Goal: Task Accomplishment & Management: Manage account settings

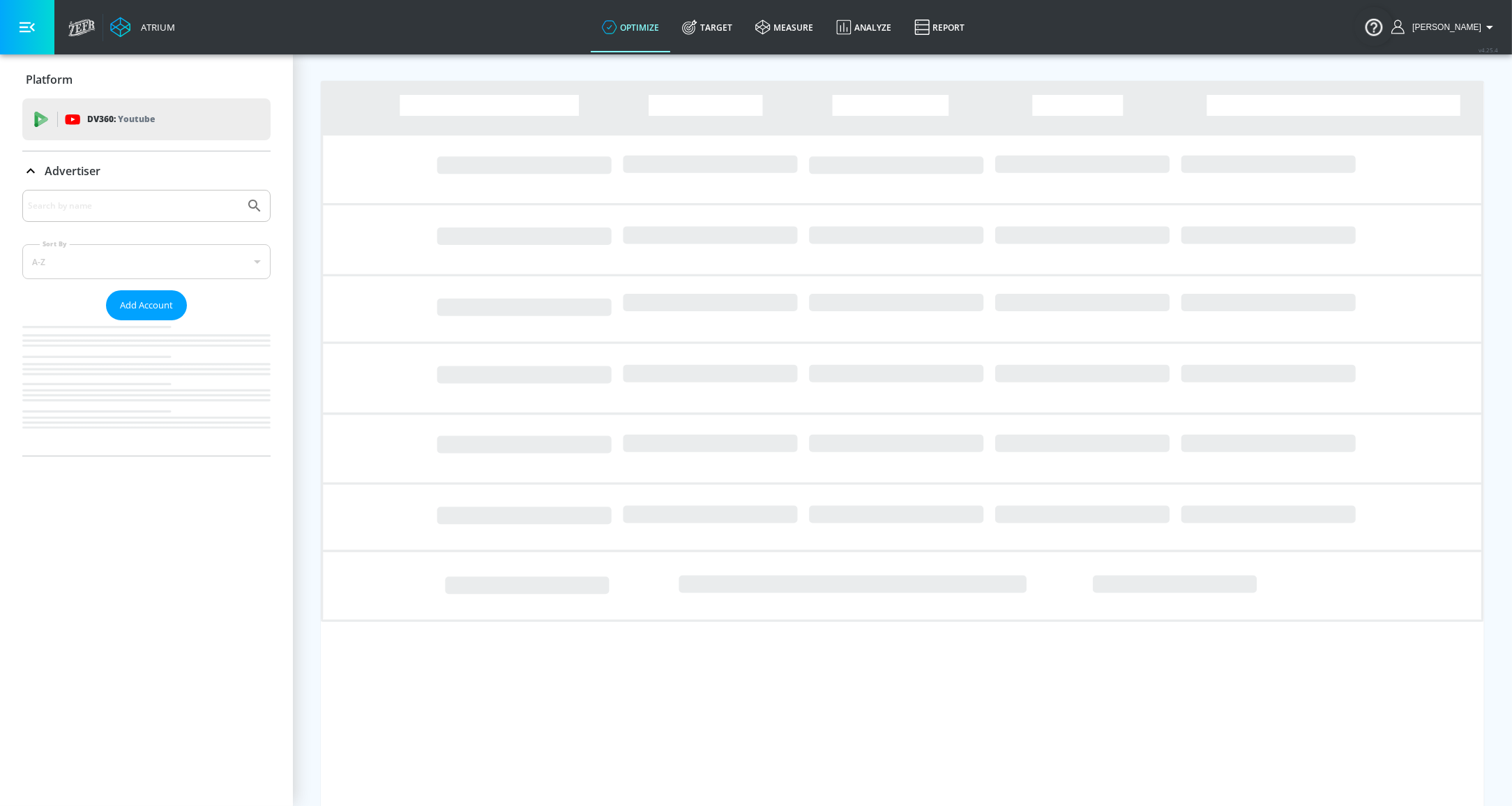
click at [115, 203] on input "Search by name" at bounding box center [133, 206] width 212 height 18
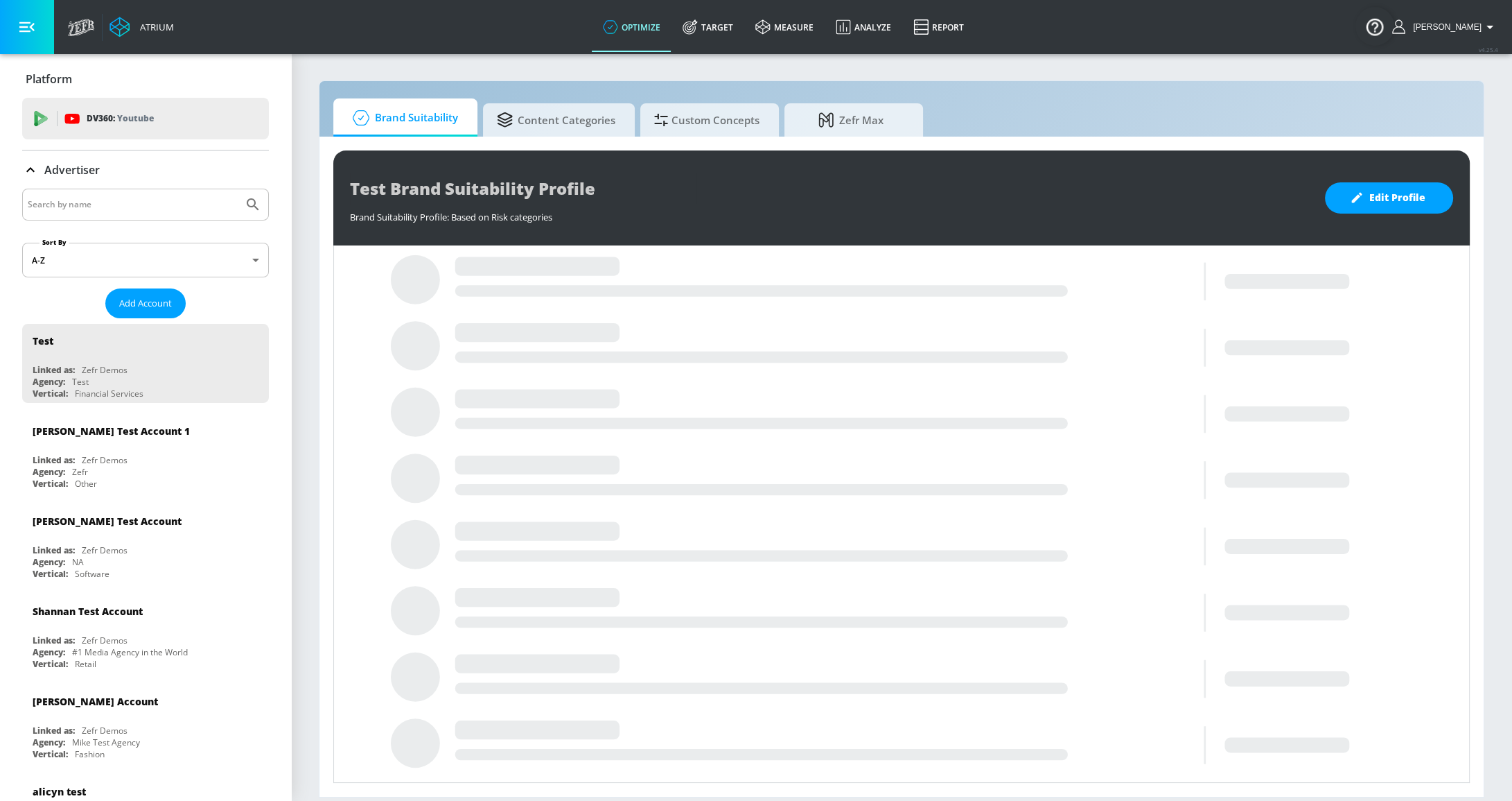
click at [186, 203] on input "Search by name" at bounding box center [132, 204] width 210 height 18
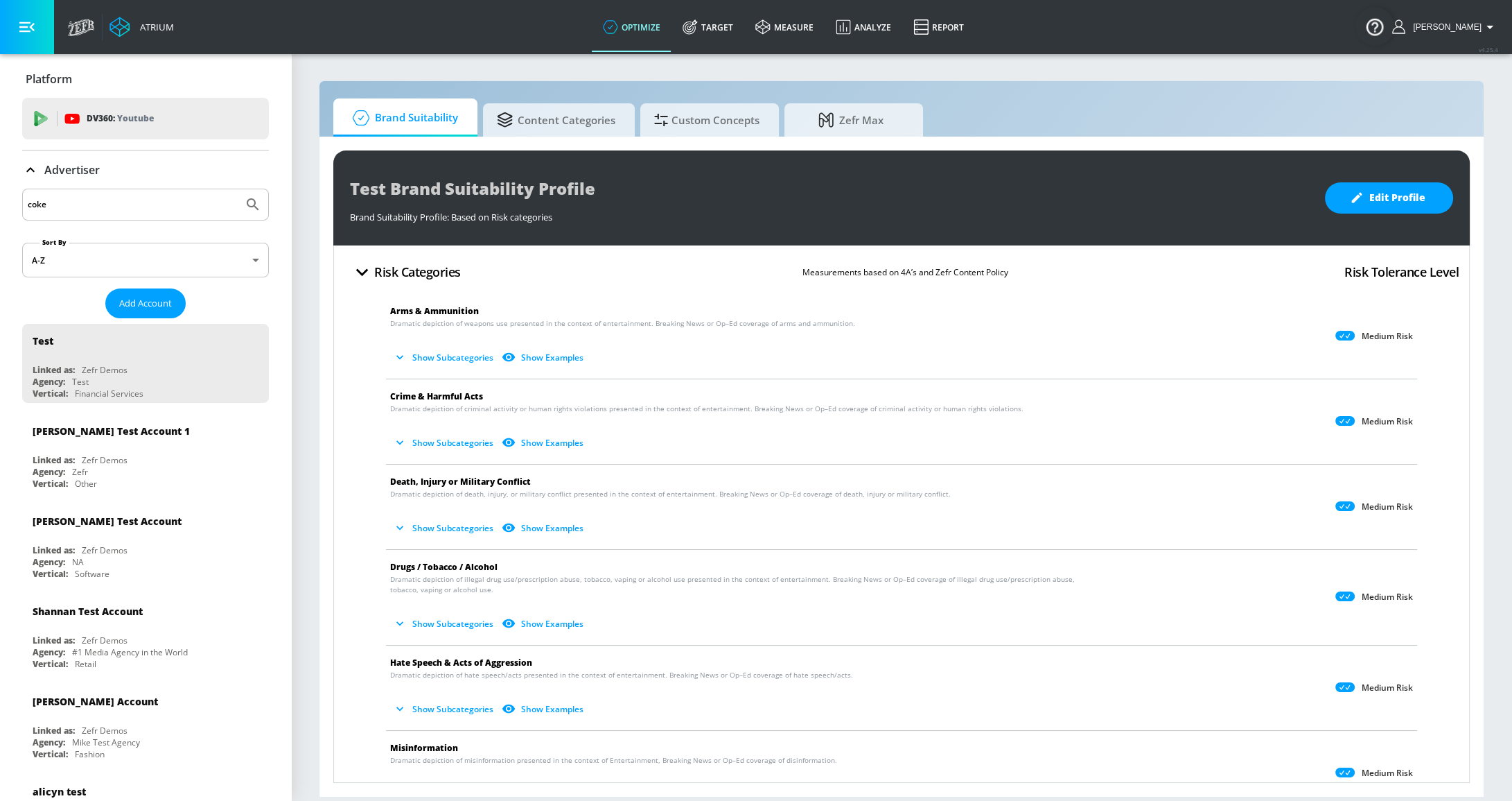
type input "coke"
click at [238, 189] on button "Submit Search" at bounding box center [253, 204] width 30 height 30
drag, startPoint x: 115, startPoint y: 203, endPoint x: -68, endPoint y: 195, distance: 183.2
click at [0, 195] on html "Atrium optimize Target measure Analyze Report optimize Target measure Analyze R…" at bounding box center [756, 400] width 1512 height 801
click at [111, 193] on div at bounding box center [145, 204] width 246 height 32
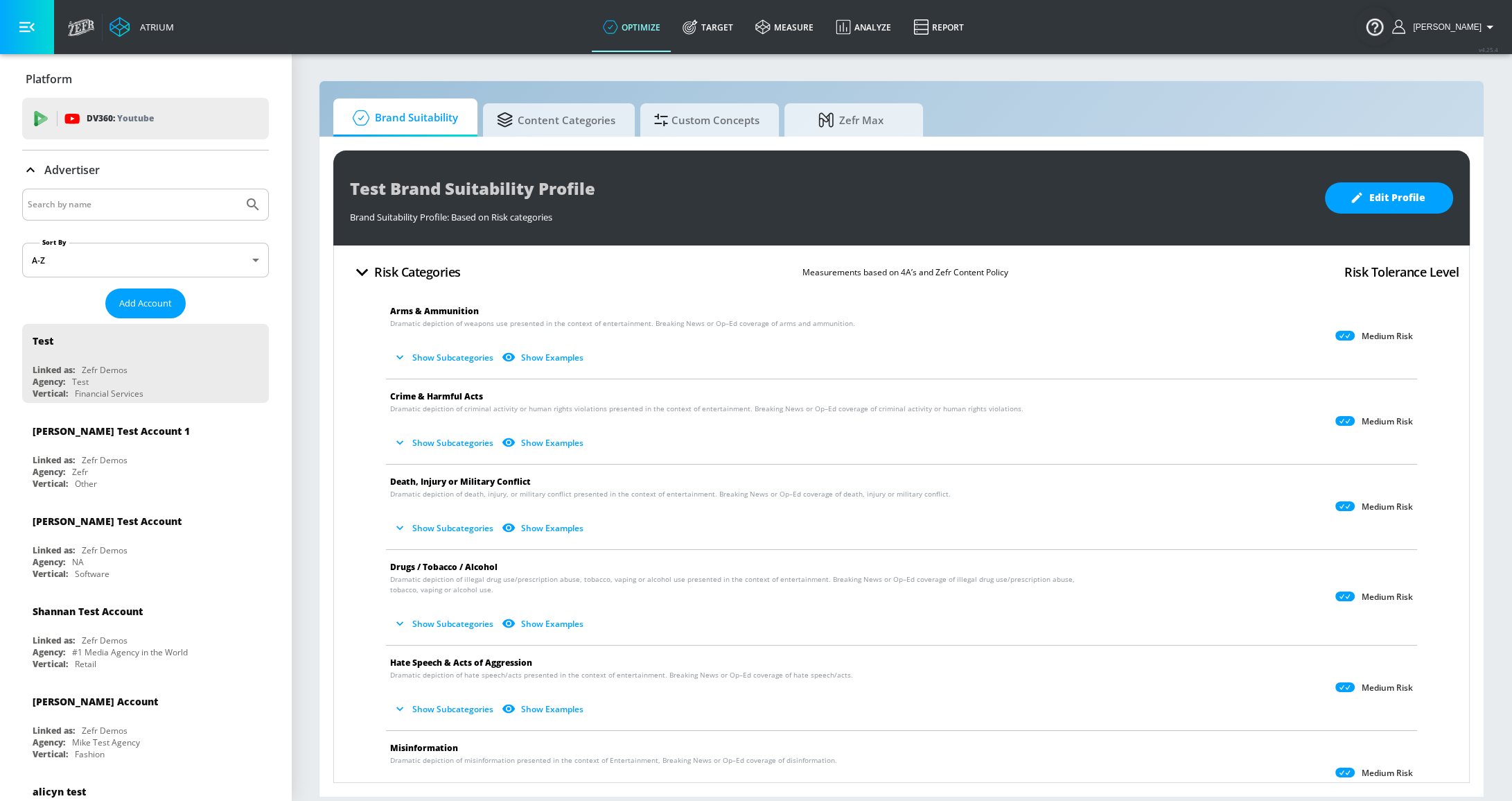
drag, startPoint x: 123, startPoint y: 219, endPoint x: 103, endPoint y: 214, distance: 20.6
click at [122, 219] on div at bounding box center [145, 204] width 246 height 32
click at [72, 206] on input "Search by name" at bounding box center [132, 204] width 210 height 18
type input "coke"
click at [238, 189] on button "Submit Search" at bounding box center [253, 204] width 30 height 30
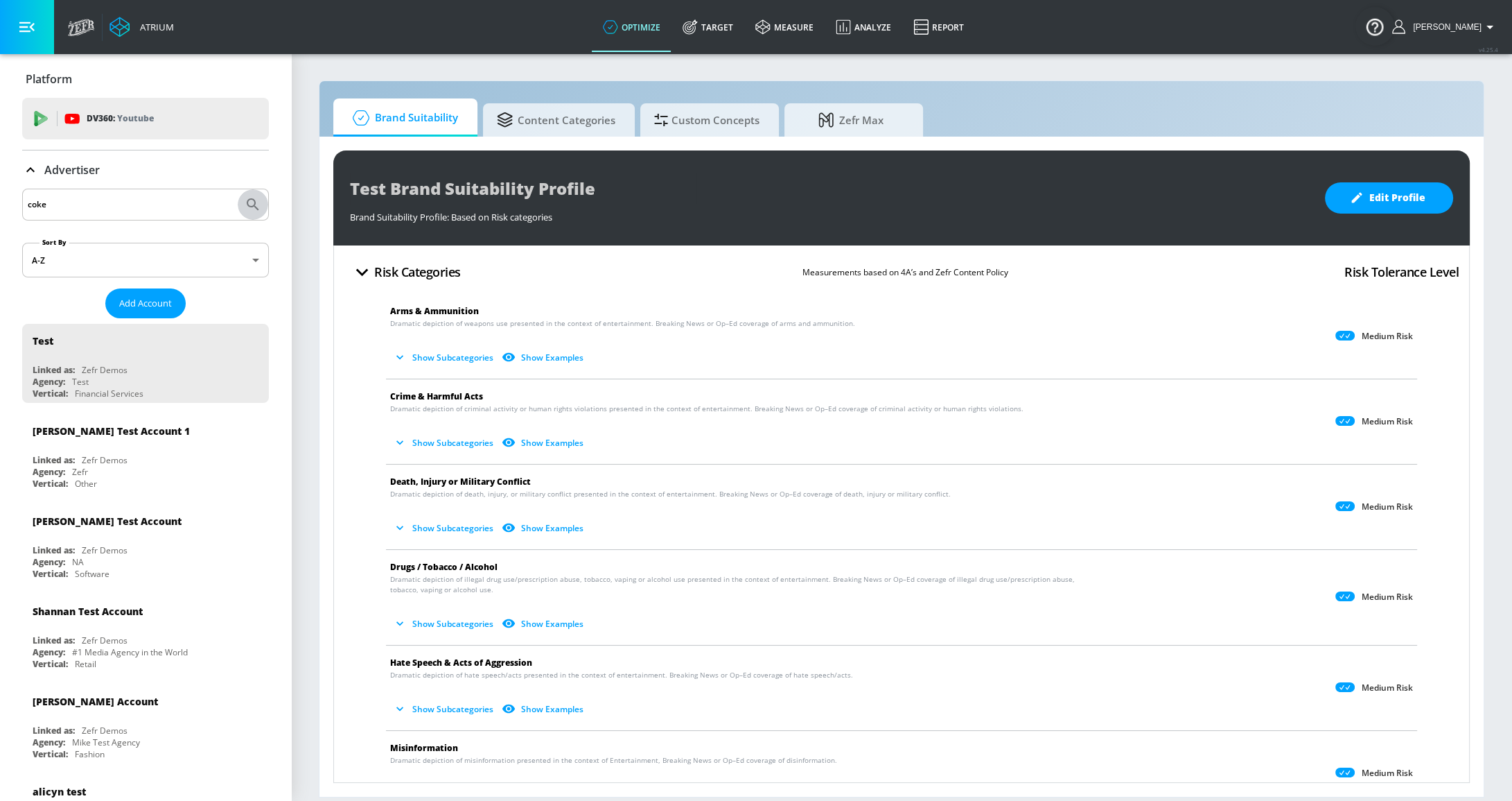
click at [247, 208] on icon "Submit Search" at bounding box center [252, 204] width 12 height 12
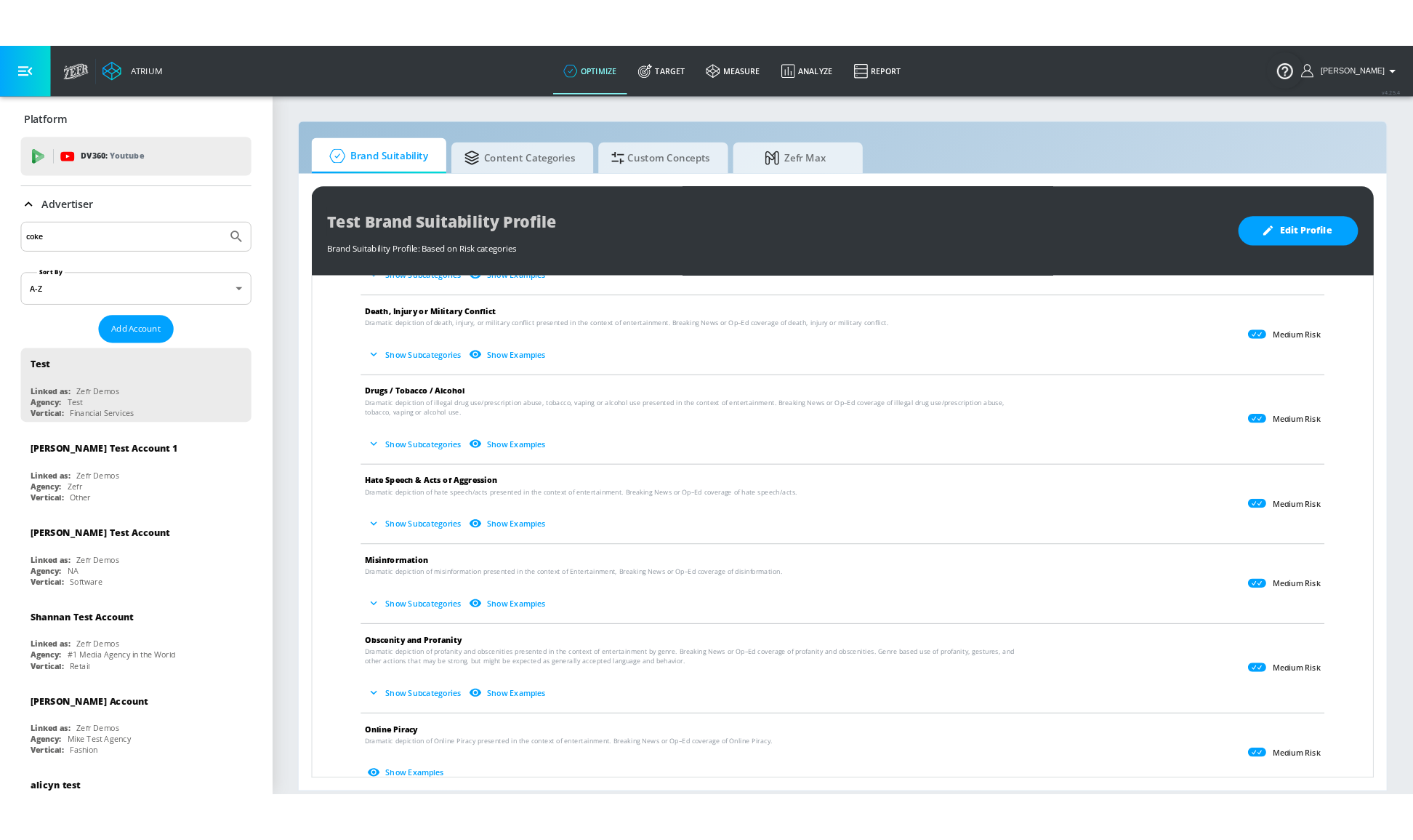
scroll to position [132, 0]
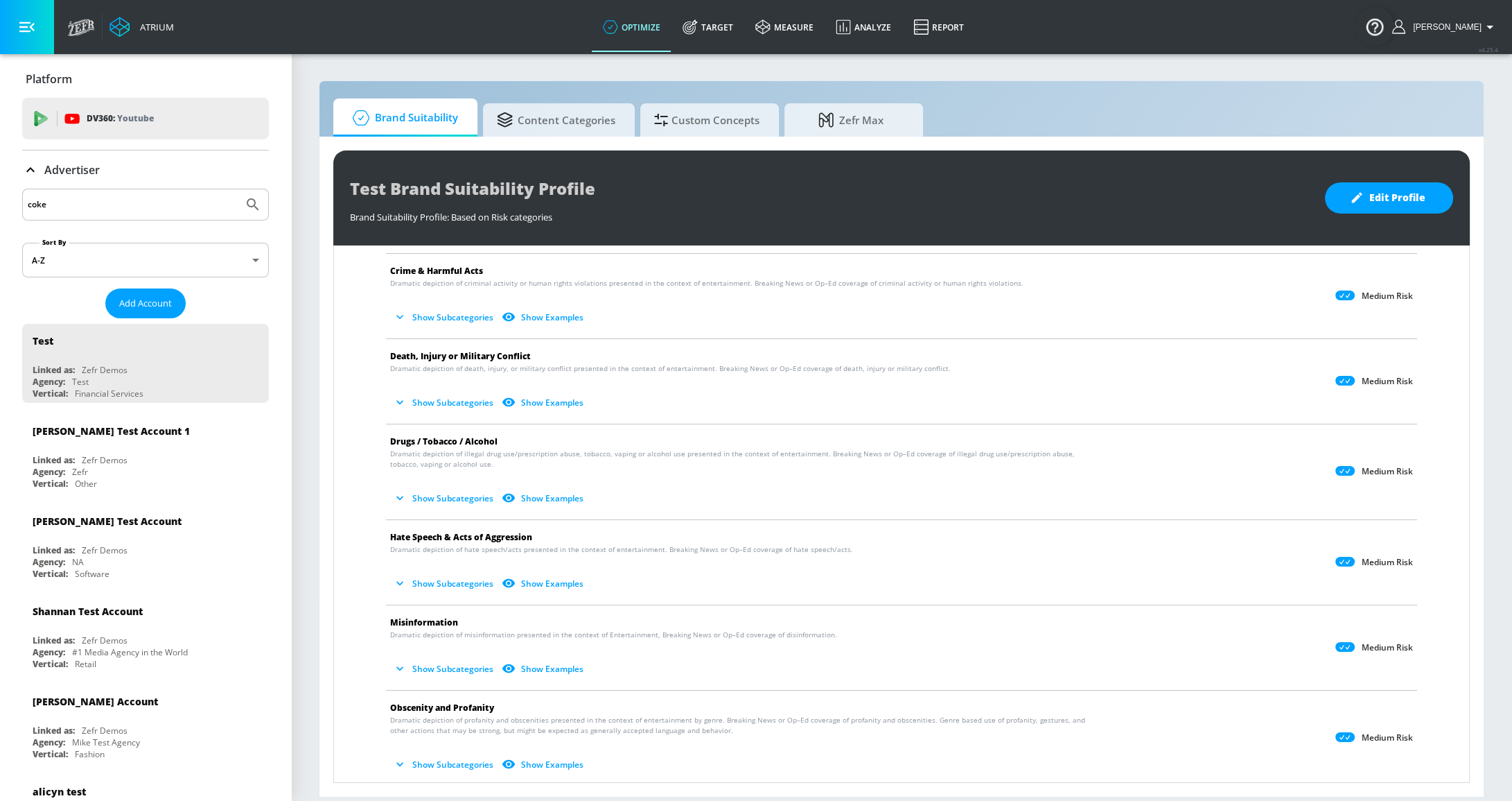
click at [129, 203] on input "coke" at bounding box center [132, 204] width 210 height 18
drag, startPoint x: 115, startPoint y: 203, endPoint x: -61, endPoint y: 196, distance: 176.1
click at [0, 196] on html "Atrium optimize Target measure Analyze Report optimize Target measure Analyze R…" at bounding box center [756, 400] width 1512 height 801
type input "essence"
click at [238, 189] on button "Submit Search" at bounding box center [253, 204] width 30 height 30
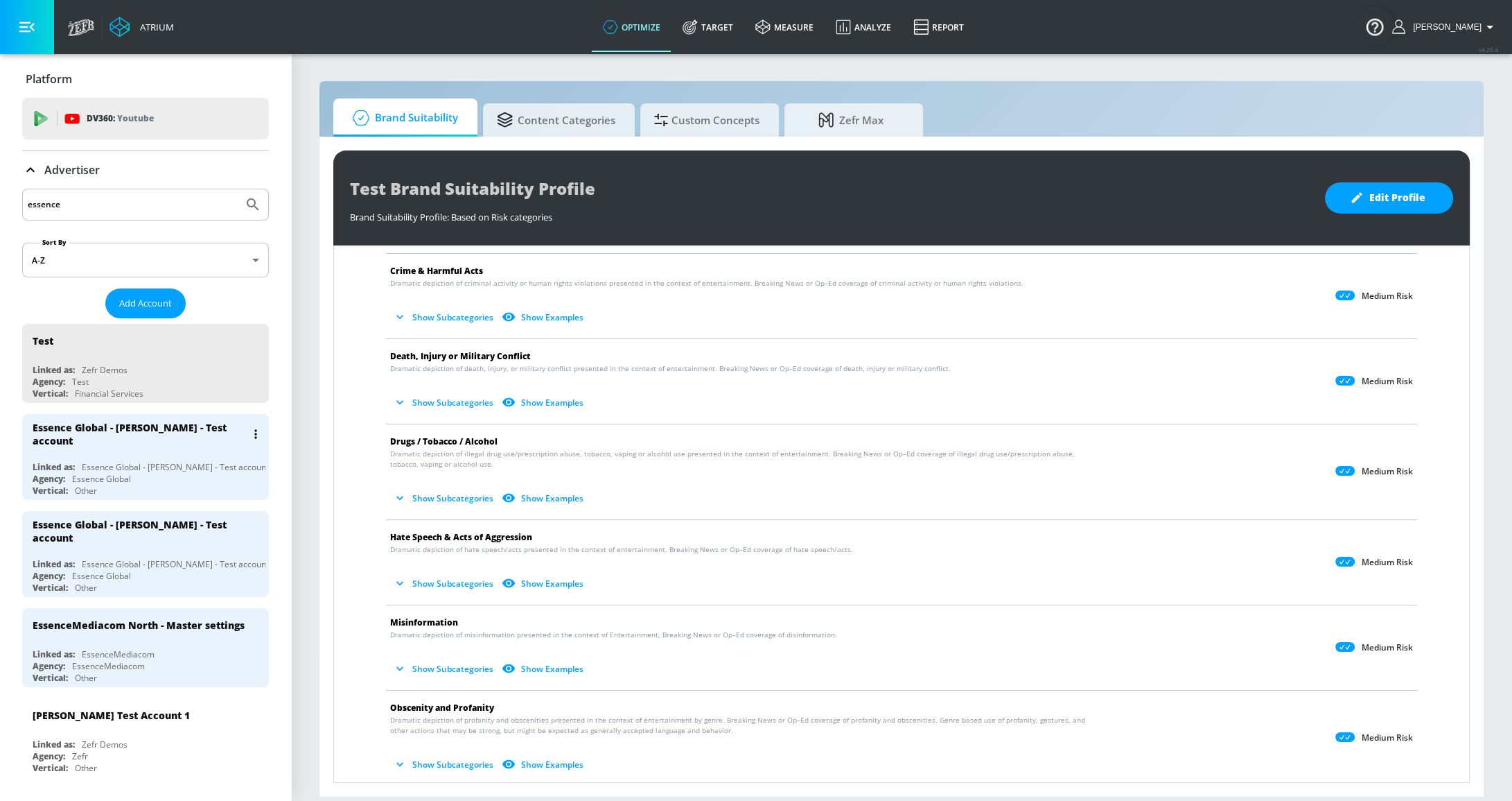
click at [169, 456] on div "Essence Global - Will Murray - Test account Linked as: Essence Global - Will Mu…" at bounding box center [145, 457] width 246 height 86
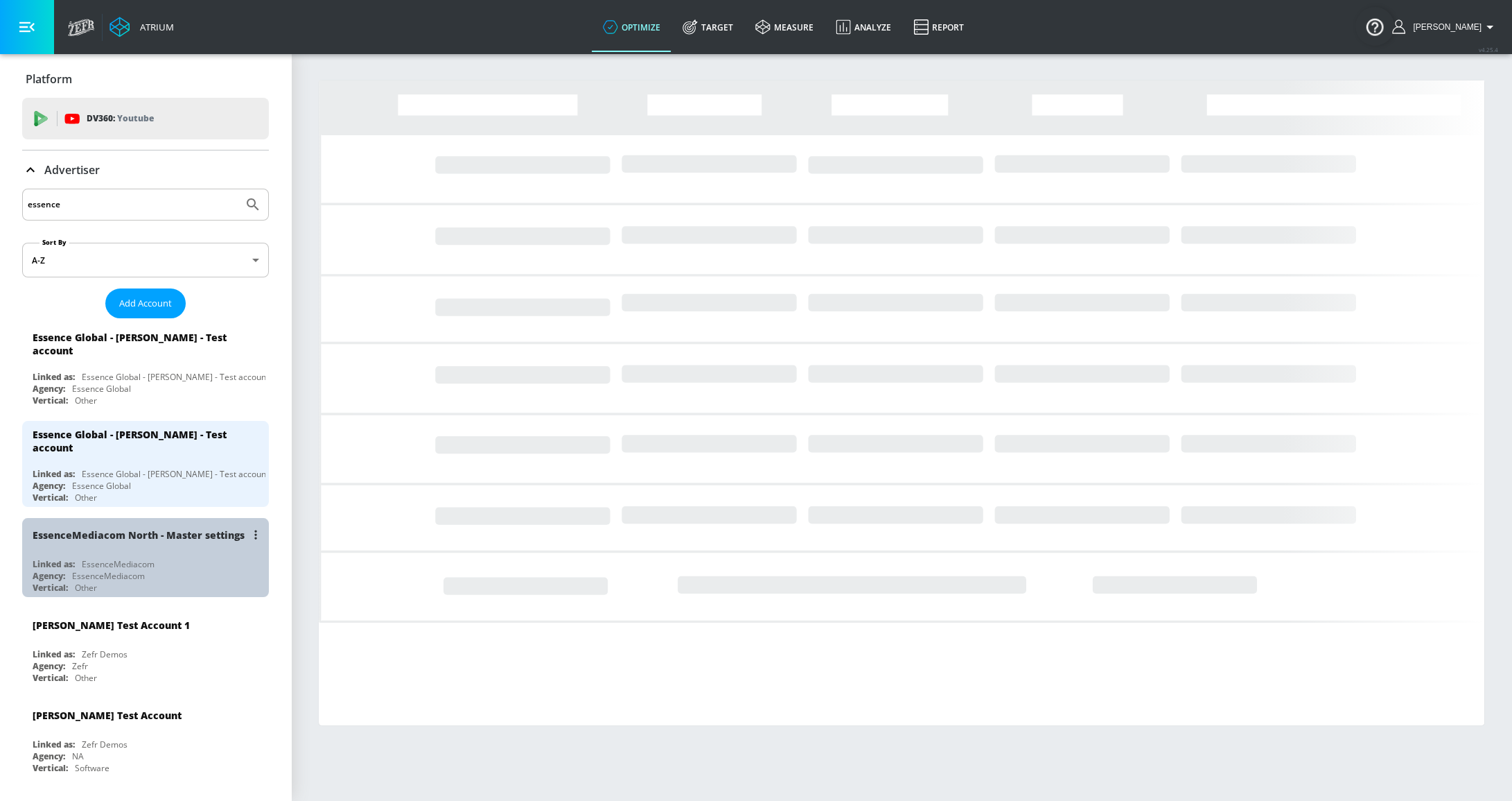
click at [187, 560] on div "EssenceMediacom North - Master settings Linked as: EssenceMediacom Agency: Esse…" at bounding box center [145, 557] width 246 height 79
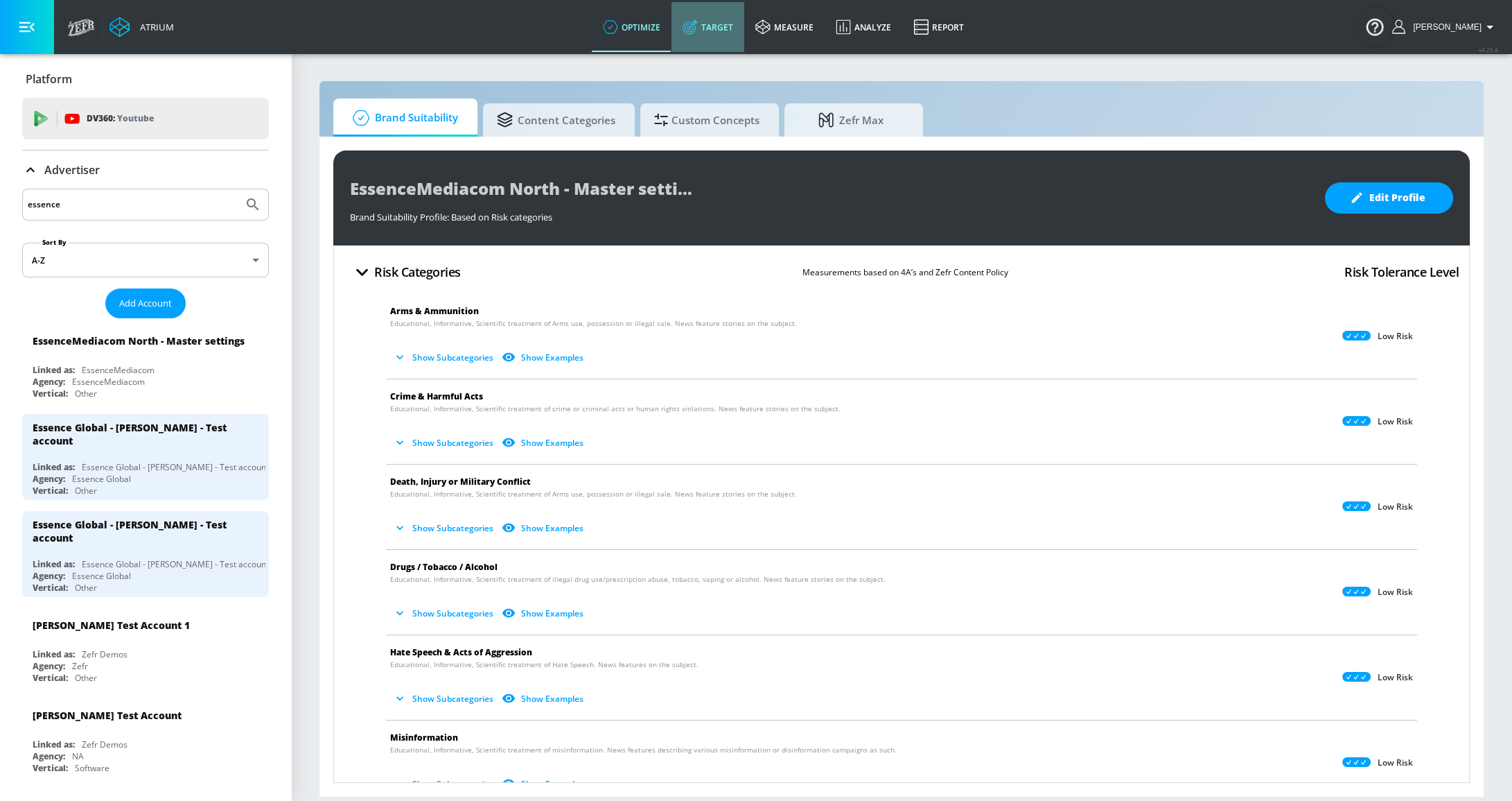
click at [742, 24] on link "Target" at bounding box center [708, 26] width 73 height 50
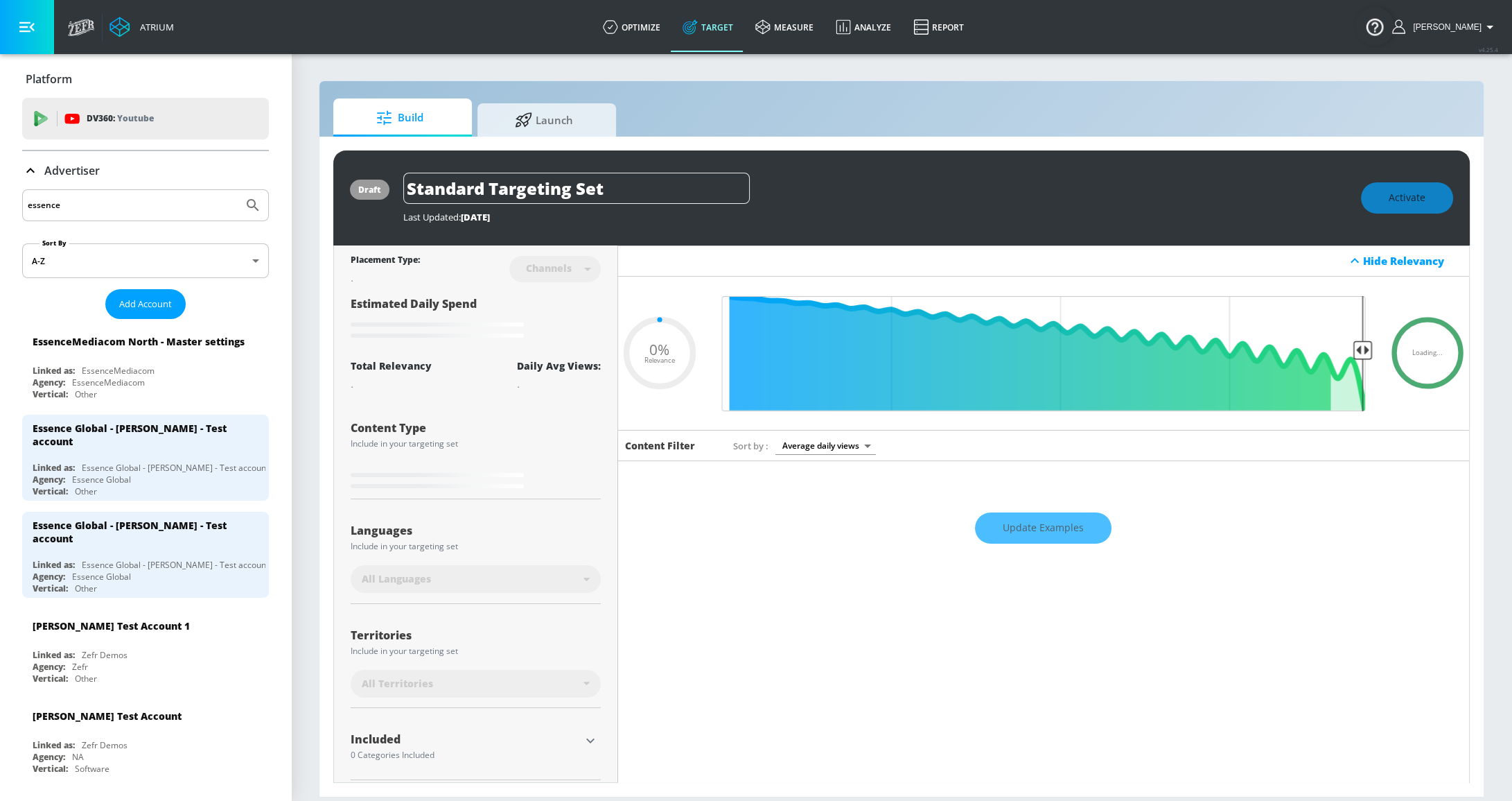
type input "0.05"
click at [547, 133] on span "Launch" at bounding box center [543, 117] width 105 height 33
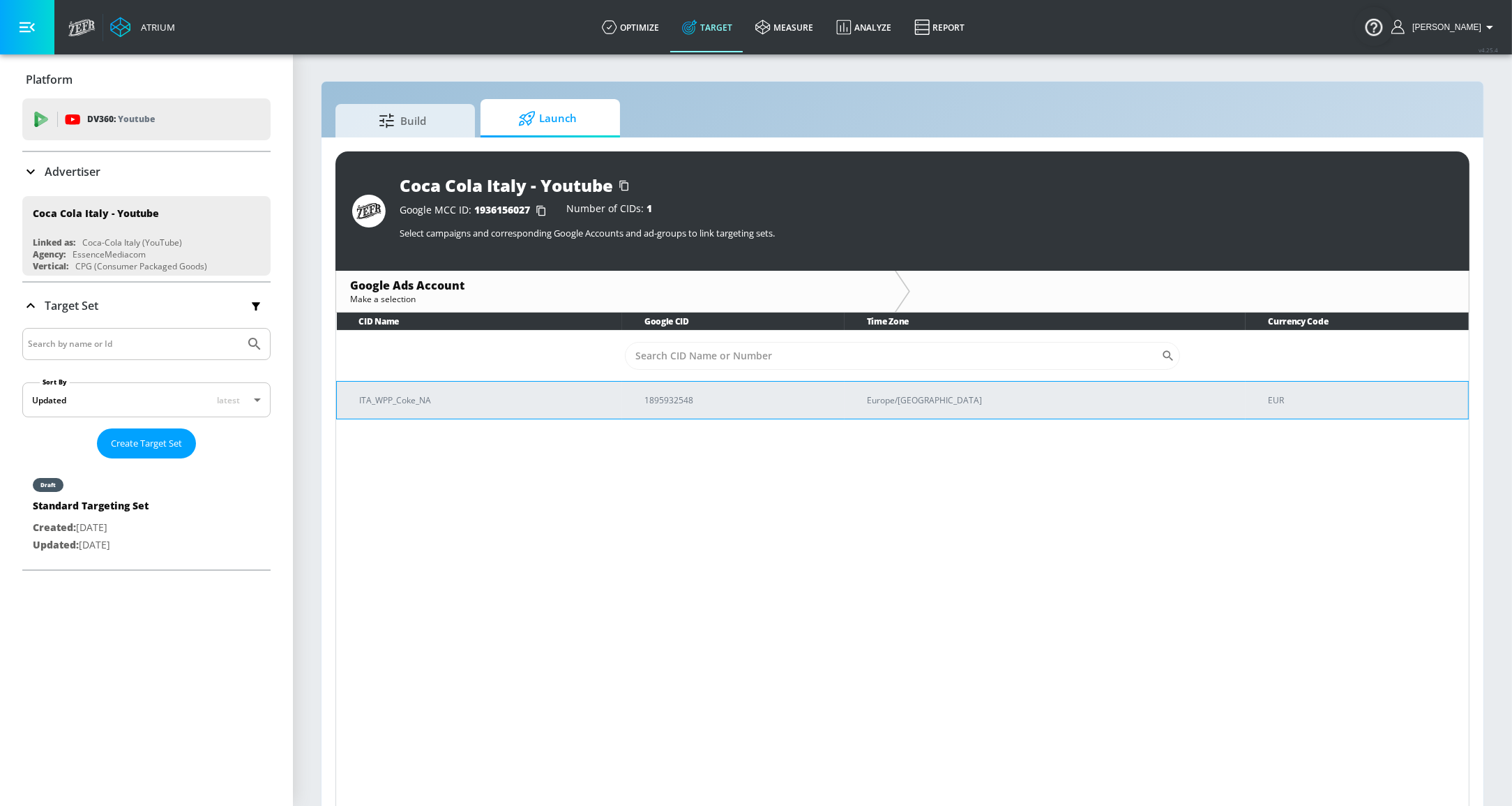
click at [398, 401] on p "ITA_WPP_Coke_NA" at bounding box center [485, 399] width 251 height 14
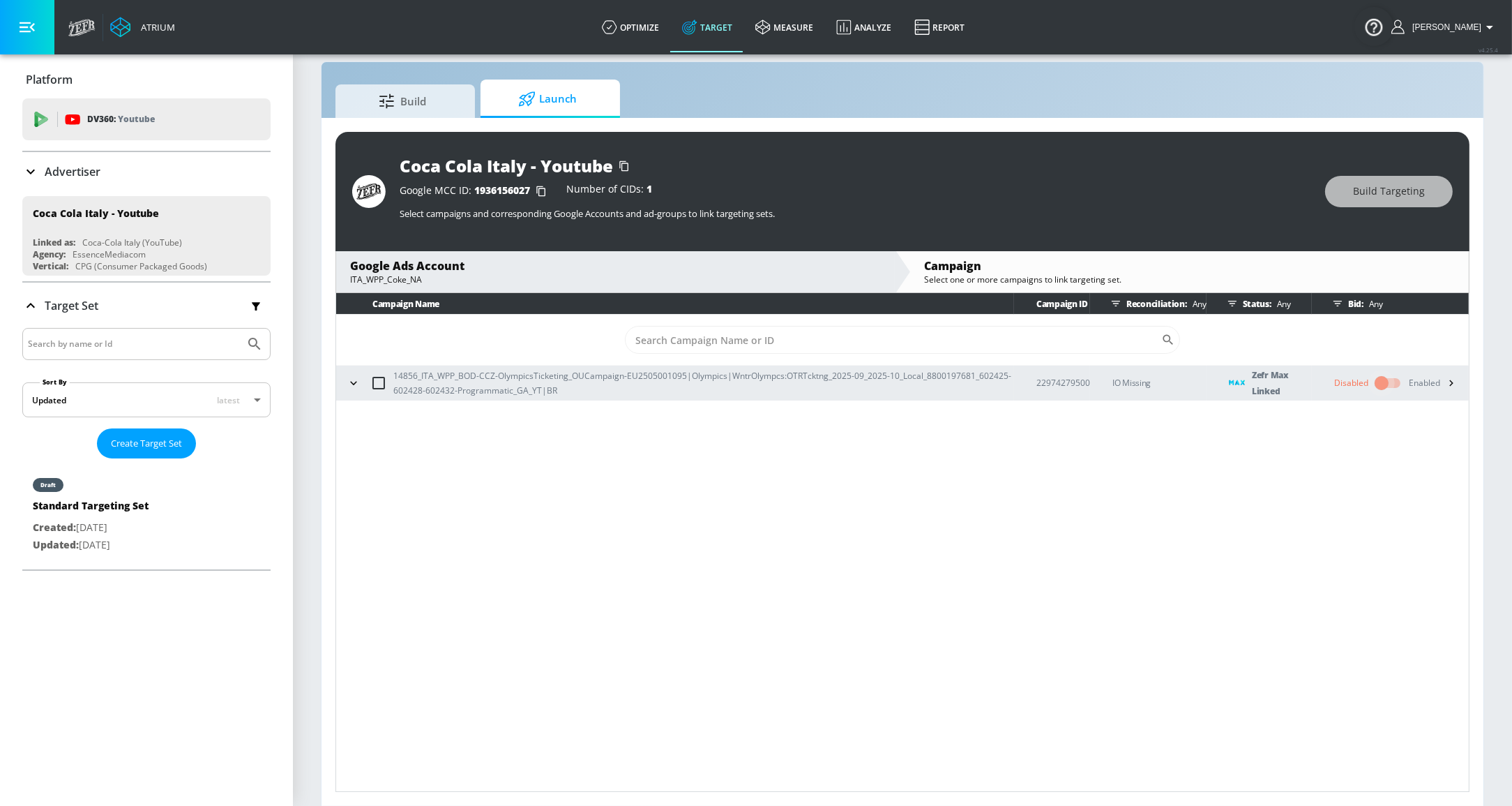
click at [1383, 376] on input "checkbox" at bounding box center [1382, 382] width 80 height 26
click at [1396, 381] on input "checkbox" at bounding box center [1396, 382] width 80 height 26
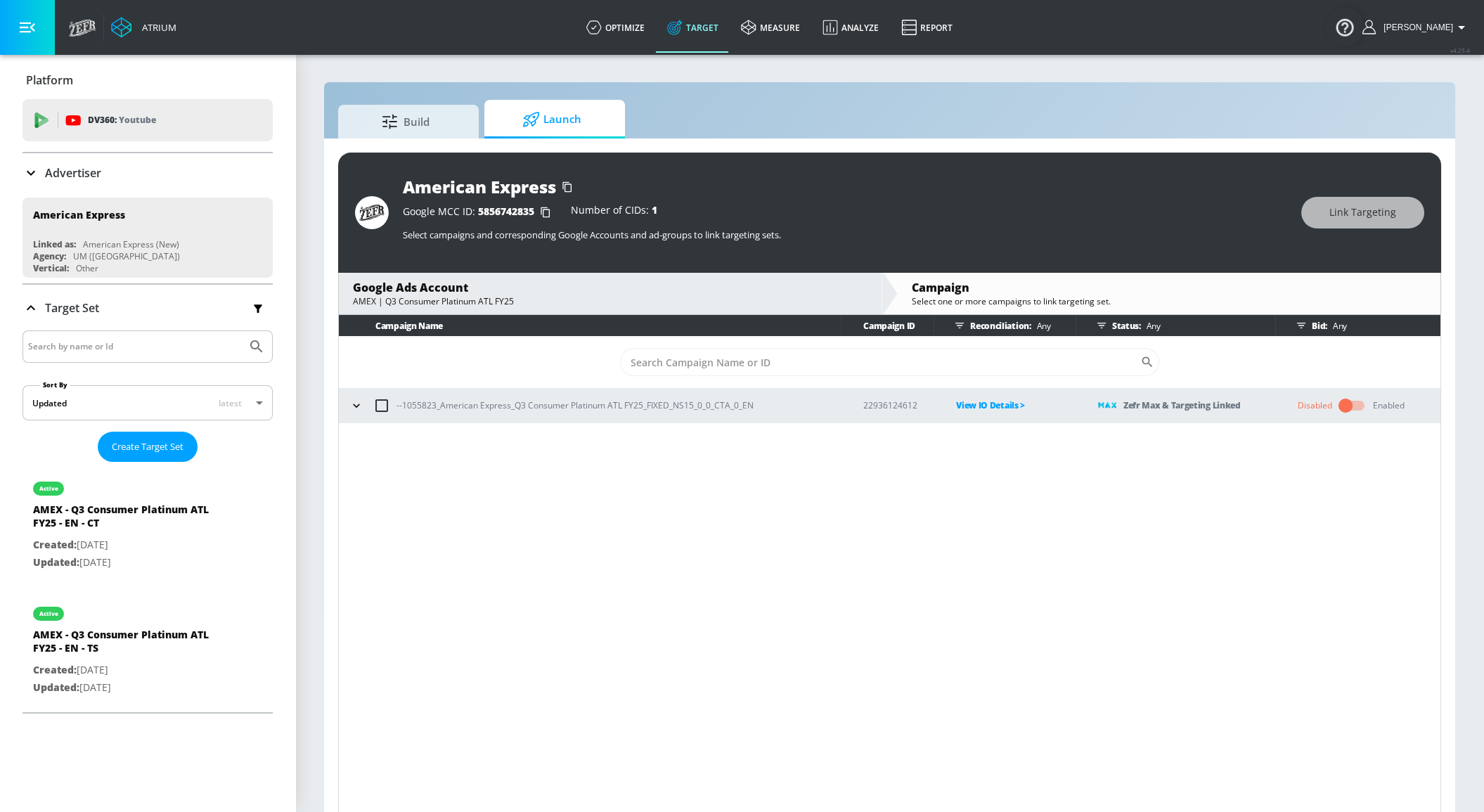
click at [834, 408] on div "Enabled" at bounding box center [1388, 405] width 32 height 13
click at [834, 406] on input "checkbox" at bounding box center [1345, 405] width 80 height 27
click at [834, 406] on icon "button" at bounding box center [1392, 405] width 15 height 15
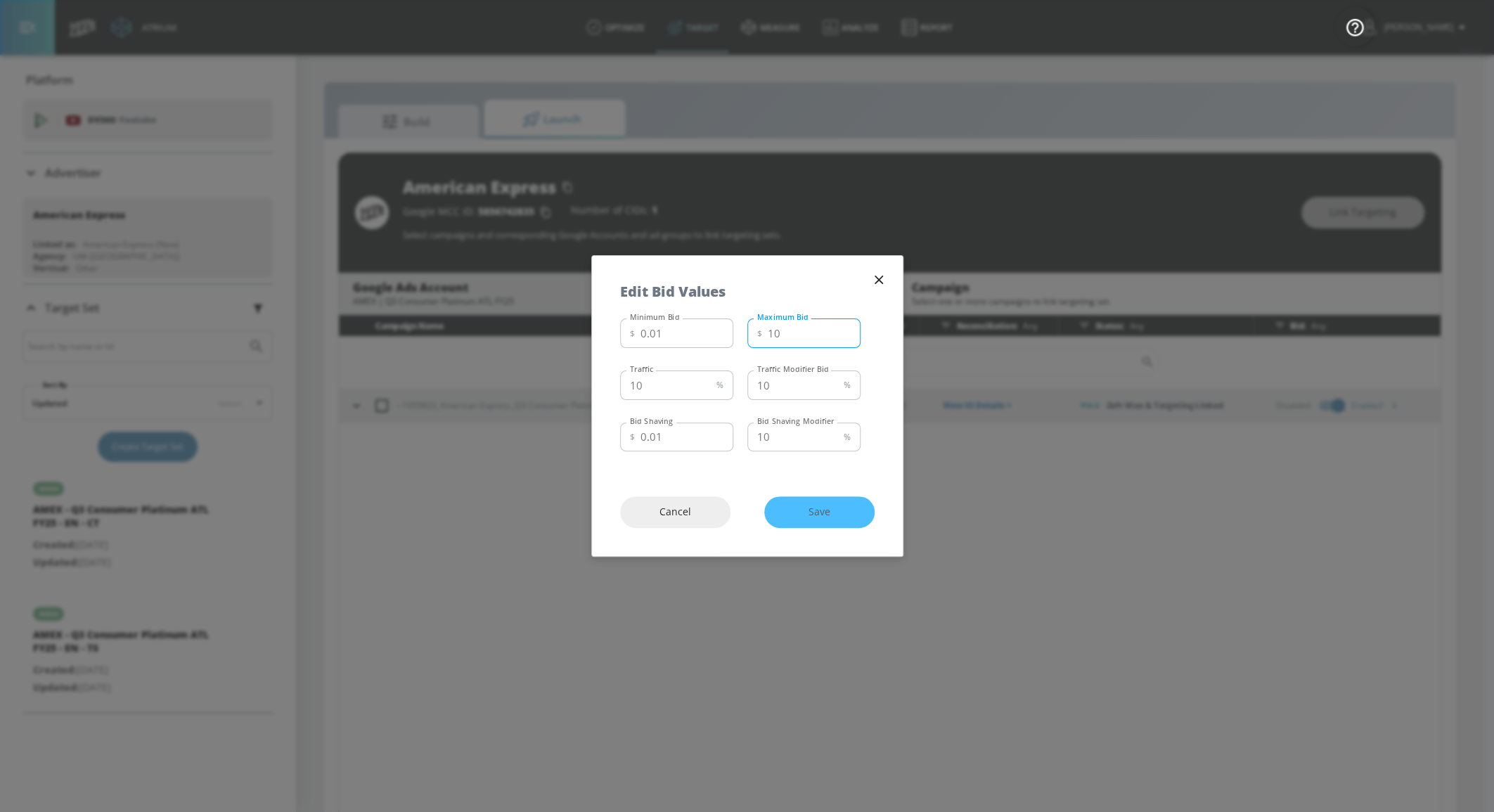
drag, startPoint x: 790, startPoint y: 330, endPoint x: 759, endPoint y: 327, distance: 31.1
click at [759, 327] on div "$ 10 Maximum Bid" at bounding box center [804, 333] width 113 height 29
type input "11"
drag, startPoint x: 687, startPoint y: 387, endPoint x: 578, endPoint y: 378, distance: 109.4
click at [576, 382] on div "Edit Bid Values Minimum Bid $ 0.01 Minimum Bid Maximum Bid $ 11 Maximum Bid Tra…" at bounding box center [747, 406] width 1494 height 812
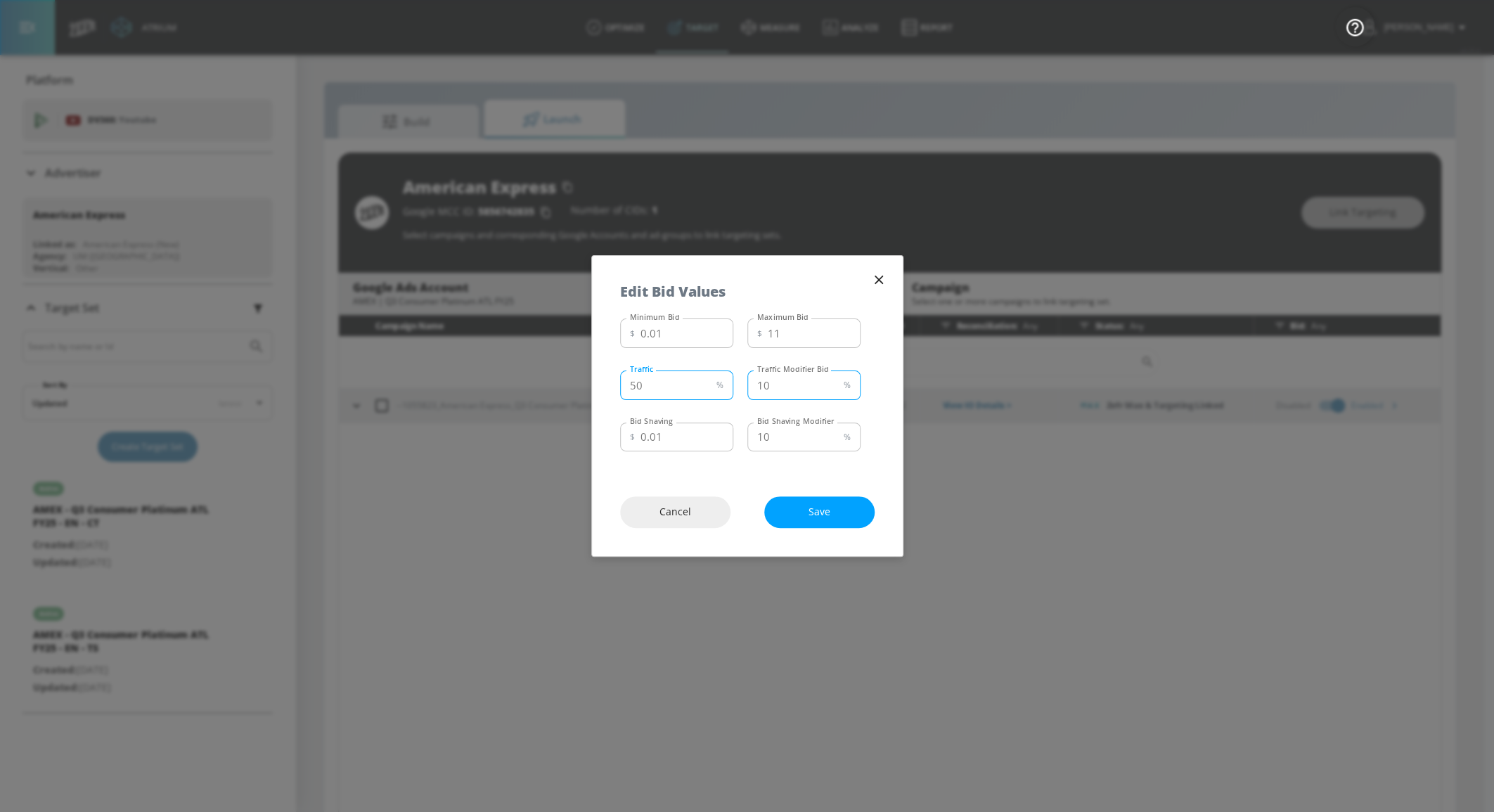
type input "50"
drag, startPoint x: 781, startPoint y: 382, endPoint x: 714, endPoint y: 376, distance: 67.3
click at [715, 376] on div "Traffic 50 % Traffic Traffic Modifier Bid 10 % Traffic Modifier Bid" at bounding box center [740, 383] width 241 height 38
type input "5"
drag, startPoint x: 786, startPoint y: 429, endPoint x: 701, endPoint y: 422, distance: 85.3
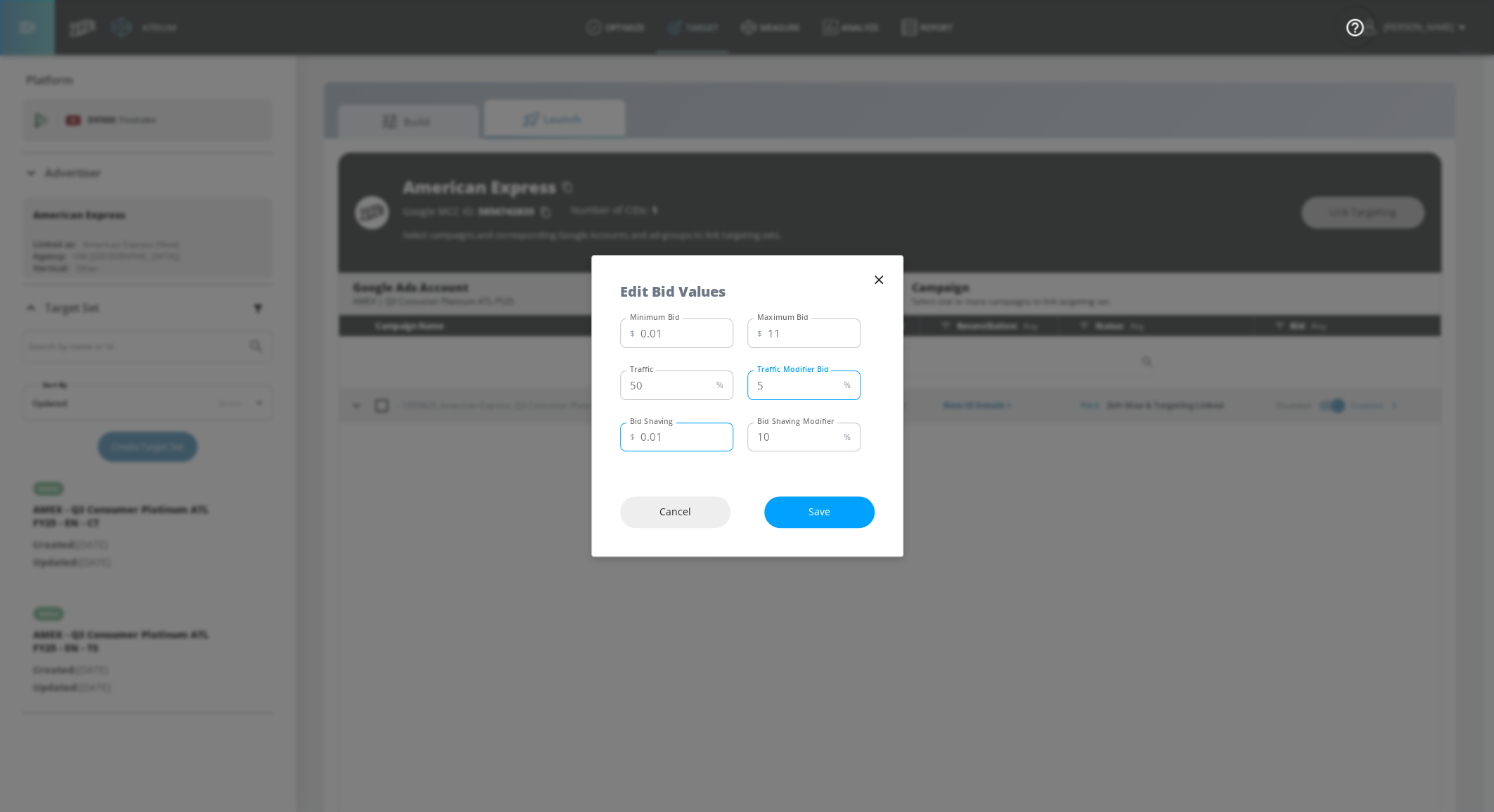
click at [701, 422] on div "Bid Shaving $ 0.01 Bid Shaving Bid Shaving Modifier 10 % Bid Shaving Modifier" at bounding box center [740, 436] width 241 height 38
type input "5"
click at [653, 436] on input "0.01" at bounding box center [687, 437] width 92 height 29
click at [649, 435] on input "0.01" at bounding box center [687, 437] width 92 height 29
drag, startPoint x: 649, startPoint y: 435, endPoint x: 693, endPoint y: 437, distance: 44.0
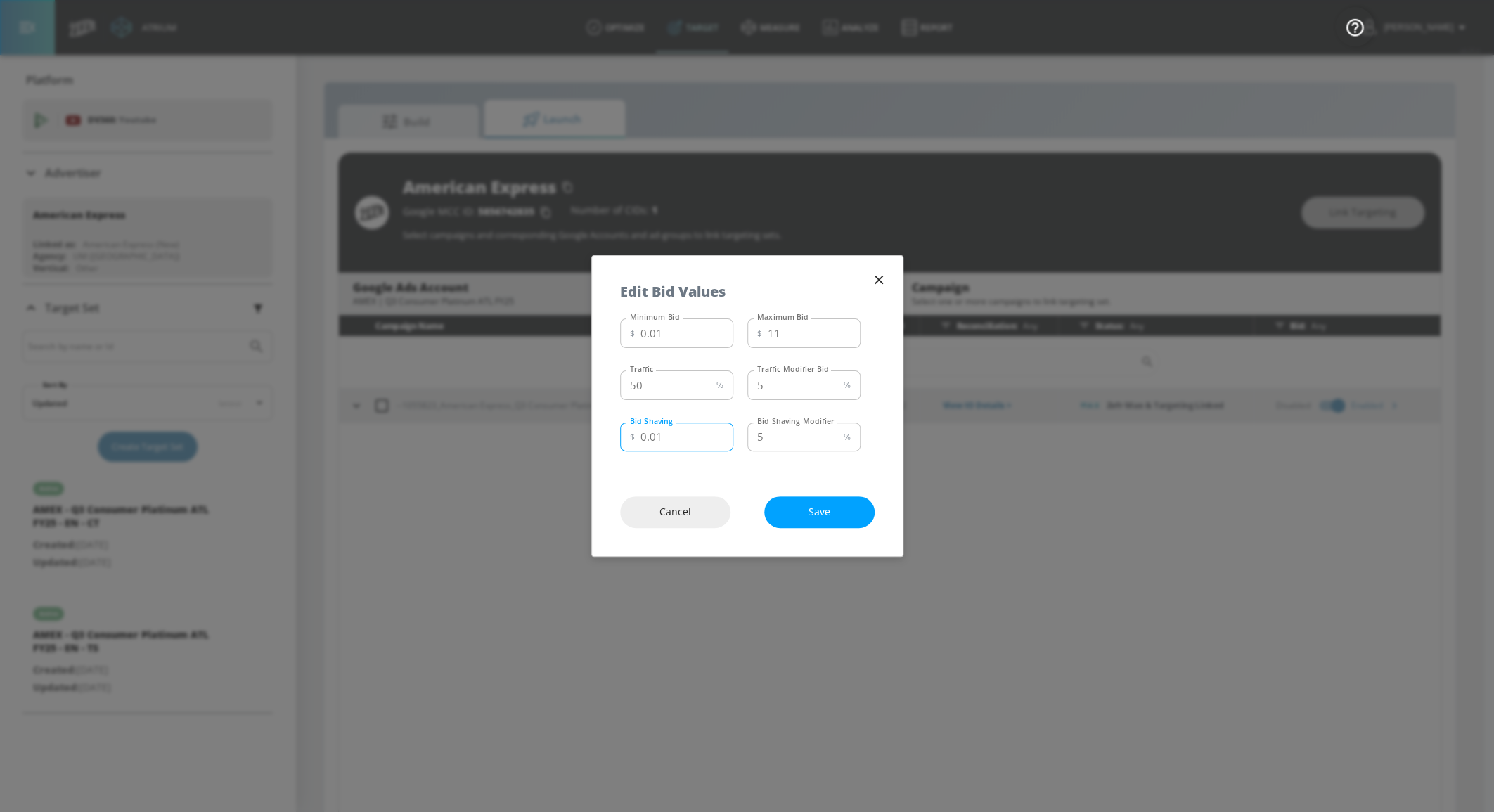
click at [692, 438] on input "0.01" at bounding box center [687, 437] width 92 height 29
type input "0.2"
click at [726, 480] on div "Cancel Save" at bounding box center [747, 512] width 311 height 88
click at [831, 506] on span "Save" at bounding box center [819, 512] width 54 height 18
click at [829, 513] on div "Cancel Save" at bounding box center [747, 512] width 311 height 88
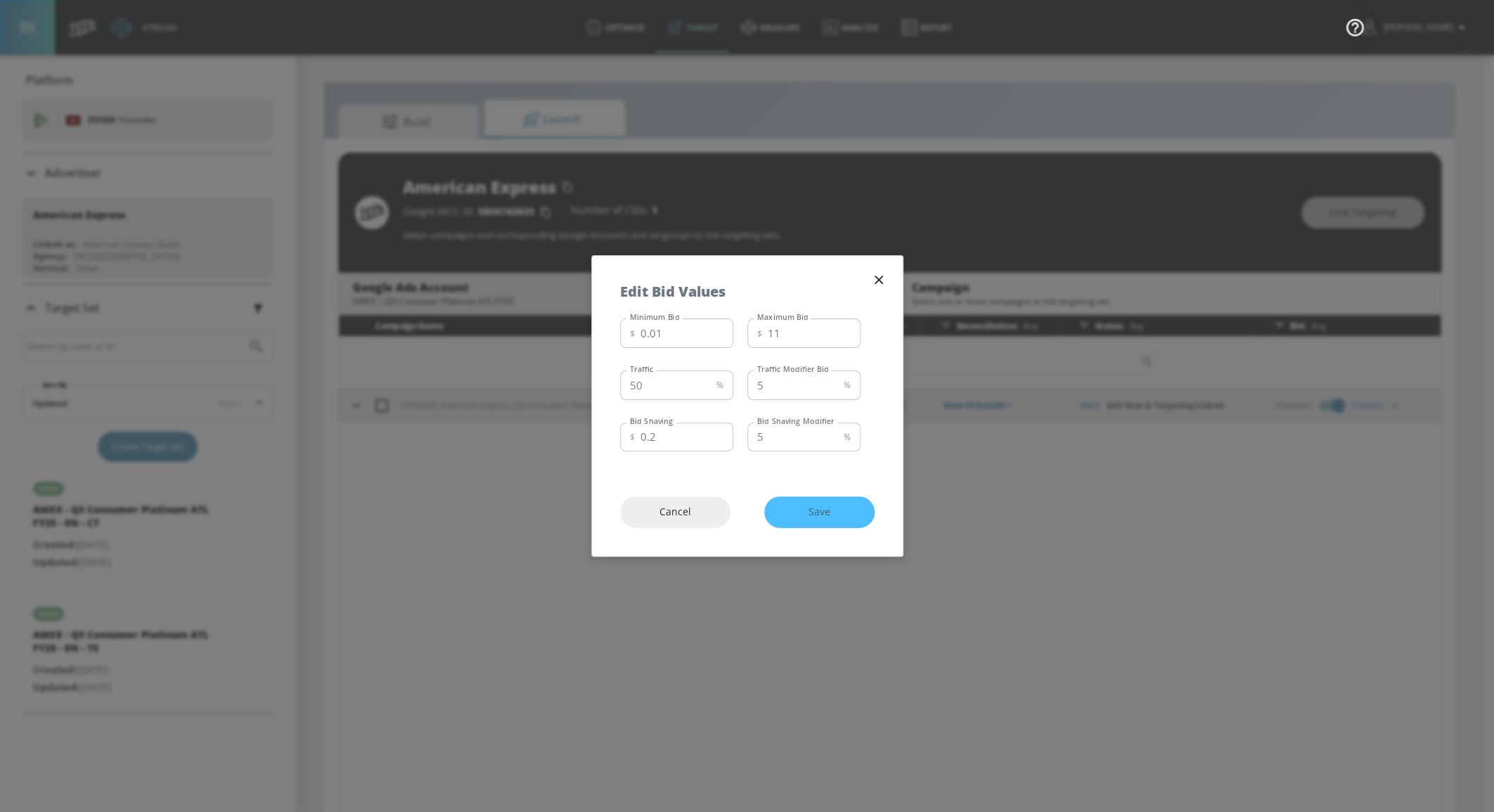
click at [832, 511] on div "Cancel Save" at bounding box center [747, 512] width 311 height 88
click at [834, 281] on icon "button" at bounding box center [879, 280] width 15 height 15
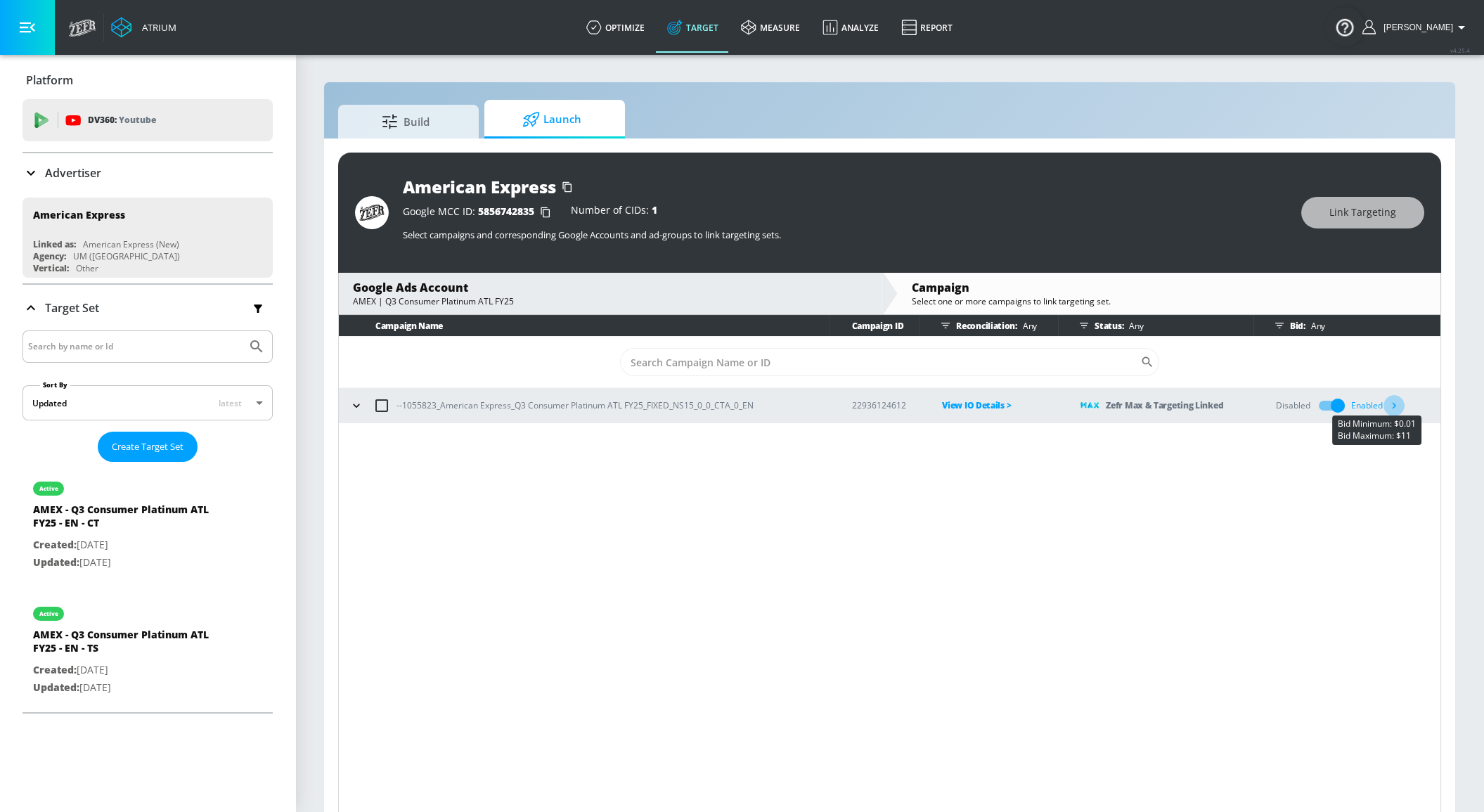
click at [834, 410] on icon "button" at bounding box center [1392, 405] width 15 height 15
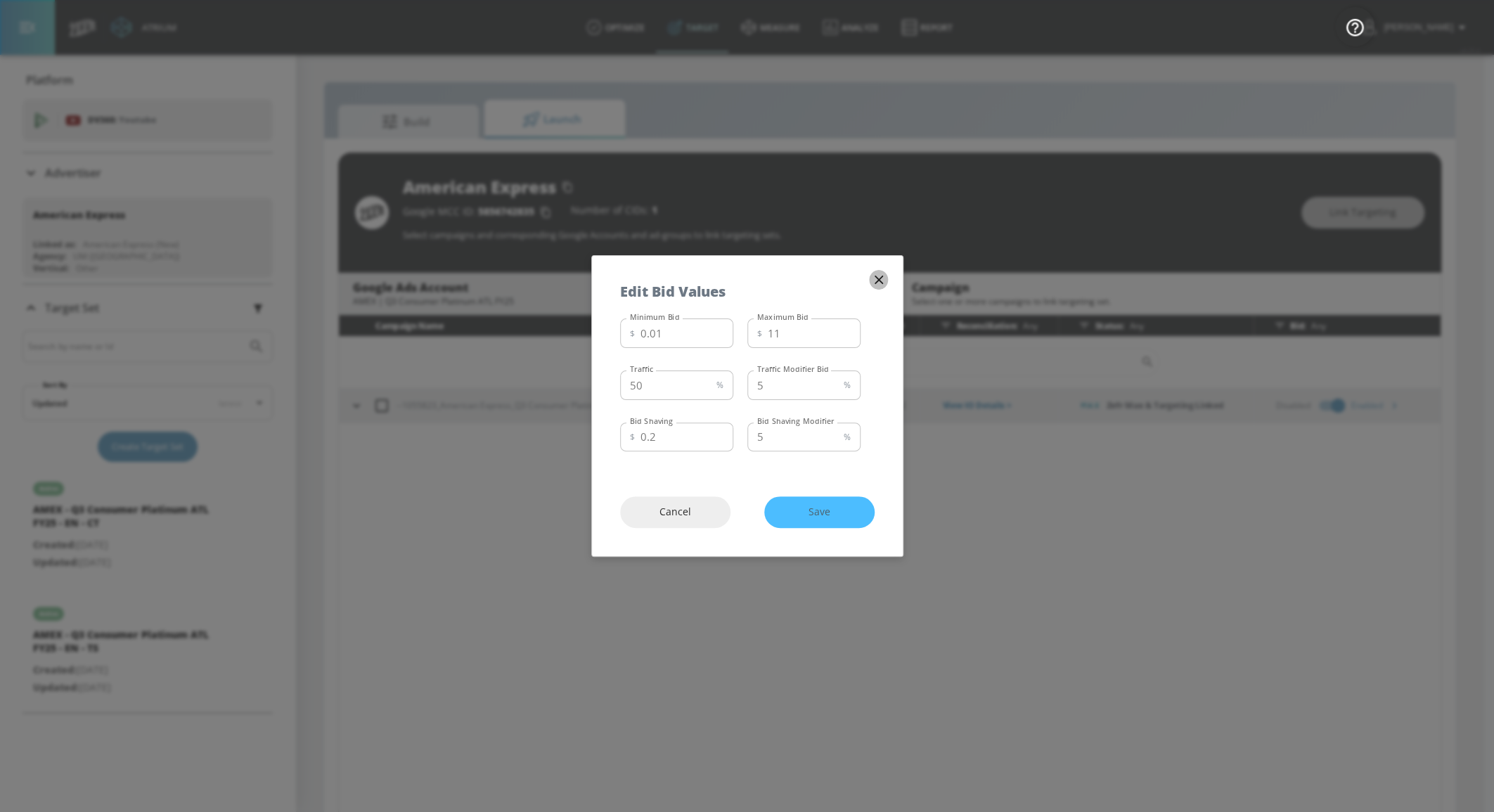
click at [834, 274] on icon "button" at bounding box center [879, 280] width 15 height 15
